Goal: Find specific page/section

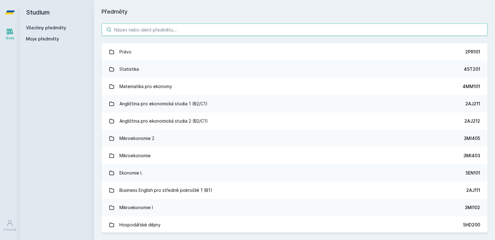
paste input "4SA331"
click at [310, 29] on input "4SA331" at bounding box center [294, 30] width 386 height 12
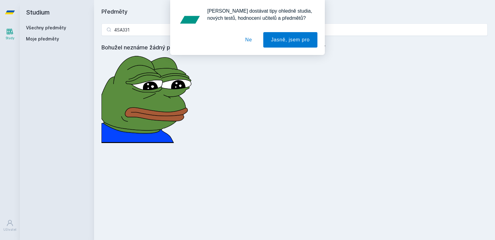
click at [254, 40] on button "Ne" at bounding box center [249, 39] width 22 height 15
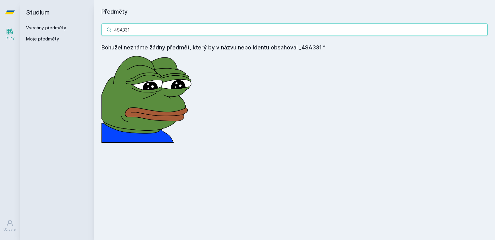
click at [256, 31] on input "4SA331" at bounding box center [294, 30] width 386 height 12
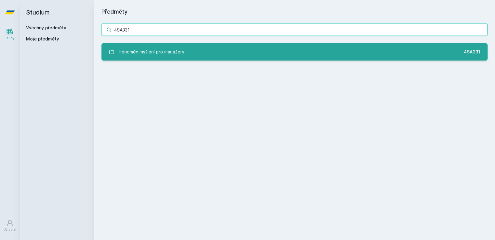
type input "4SA331"
click at [246, 54] on link "Fenomén myšlení pro manažery 4SA331" at bounding box center [294, 51] width 386 height 17
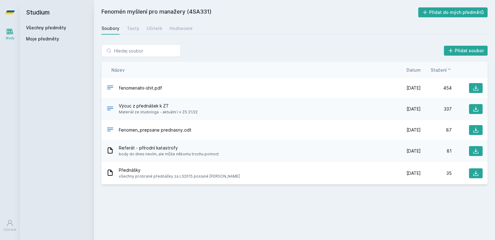
click at [331, 53] on div "Přidat soubor" at bounding box center [294, 51] width 386 height 12
click at [473, 89] on icon at bounding box center [476, 88] width 6 height 6
